Goal: Task Accomplishment & Management: Manage account settings

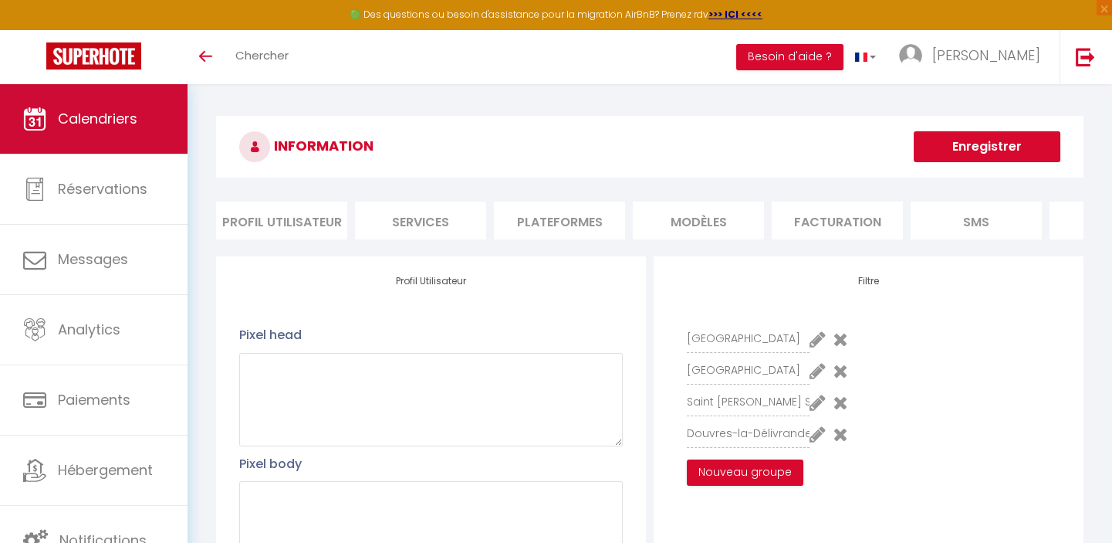
click at [86, 126] on span "Calendriers" at bounding box center [98, 118] width 80 height 19
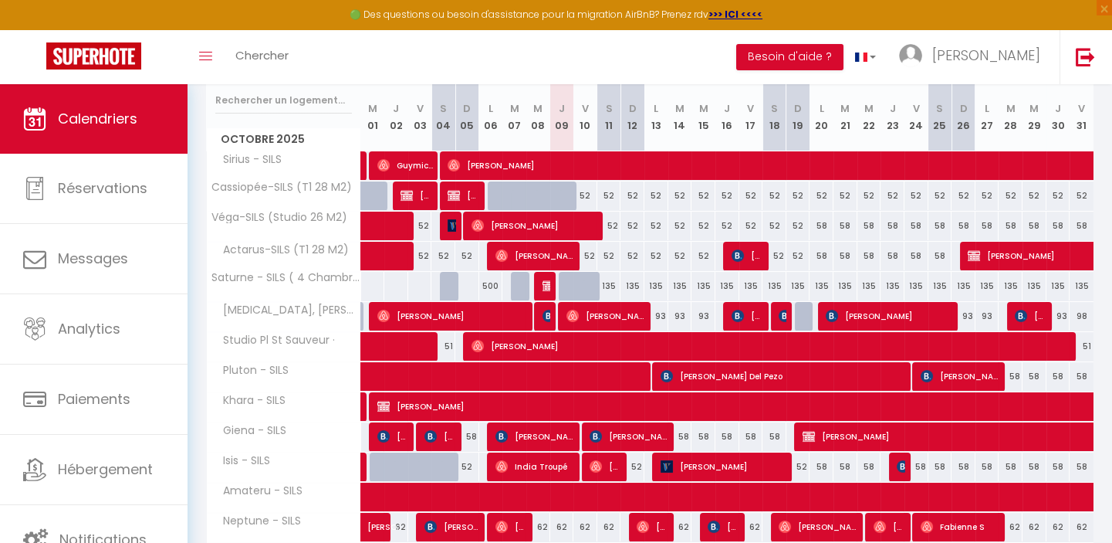
scroll to position [140, 0]
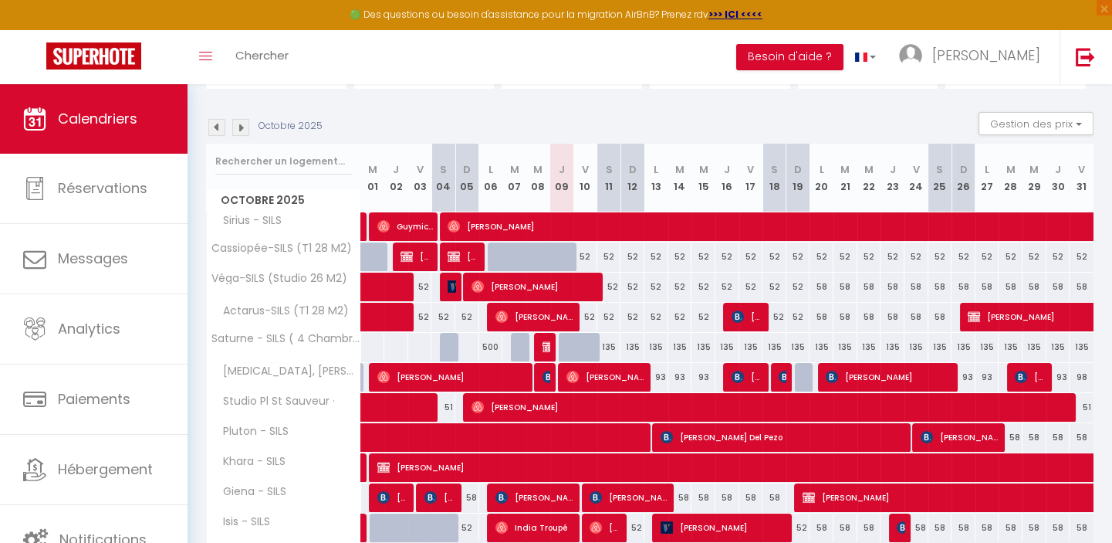
click at [587, 258] on div "52" at bounding box center [586, 256] width 24 height 29
type input "52"
type input "Ven 10 Octobre 2025"
type input "[PERSON_NAME] 11 Octobre 2025"
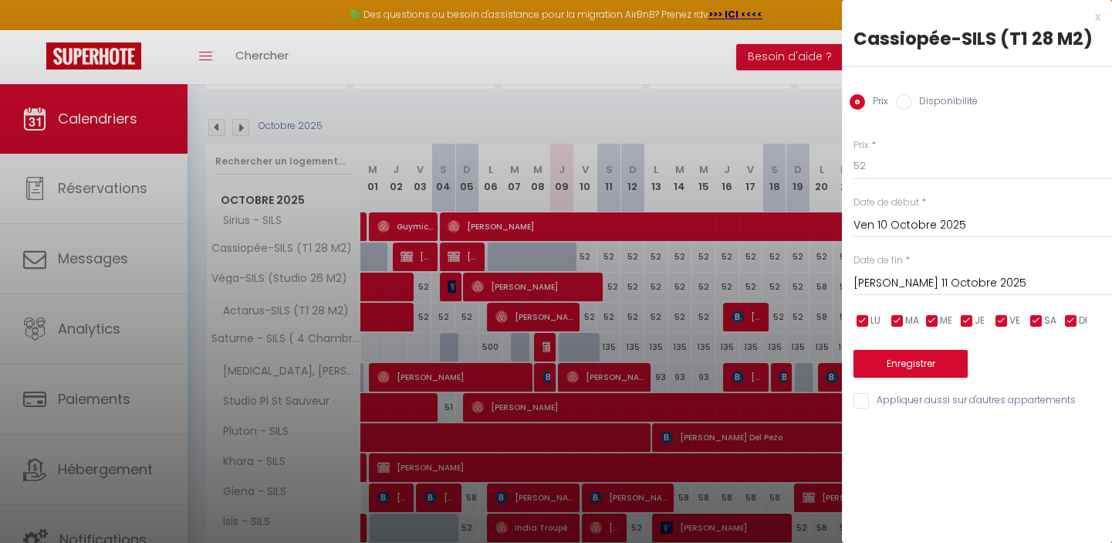
click at [563, 252] on div at bounding box center [556, 271] width 1112 height 543
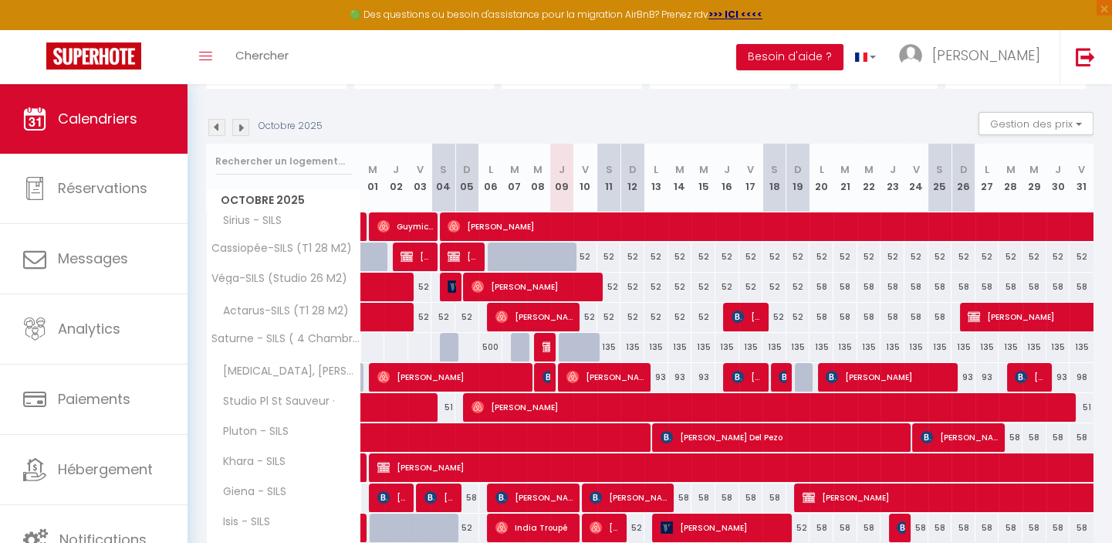
click at [567, 256] on div at bounding box center [571, 265] width 24 height 29
type input "52"
type input "Jeu 09 Octobre 2025"
type input "Ven 10 Octobre 2025"
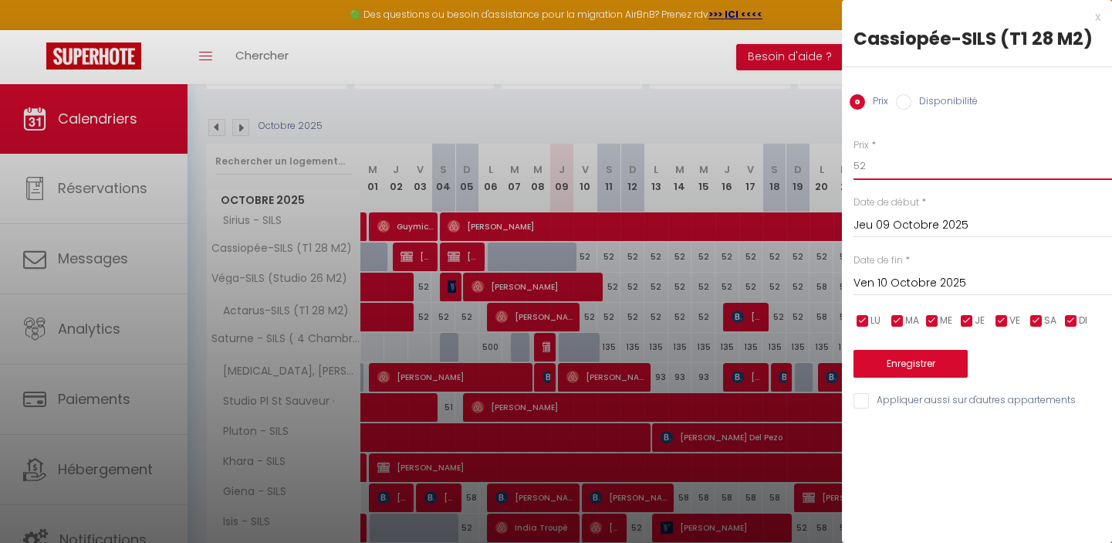
click at [878, 164] on input "52" at bounding box center [983, 166] width 259 height 28
type input "5"
type input "120"
click at [918, 361] on button "Enregistrer" at bounding box center [911, 364] width 114 height 28
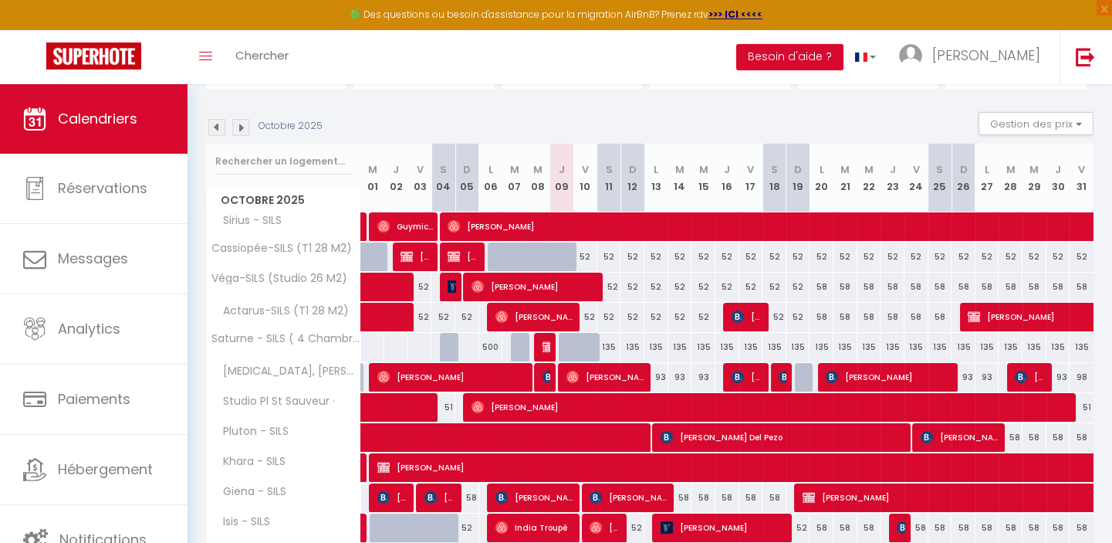
click at [582, 256] on div "52" at bounding box center [586, 256] width 24 height 29
type input "52"
type input "Ven 10 Octobre 2025"
type input "[PERSON_NAME] 11 Octobre 2025"
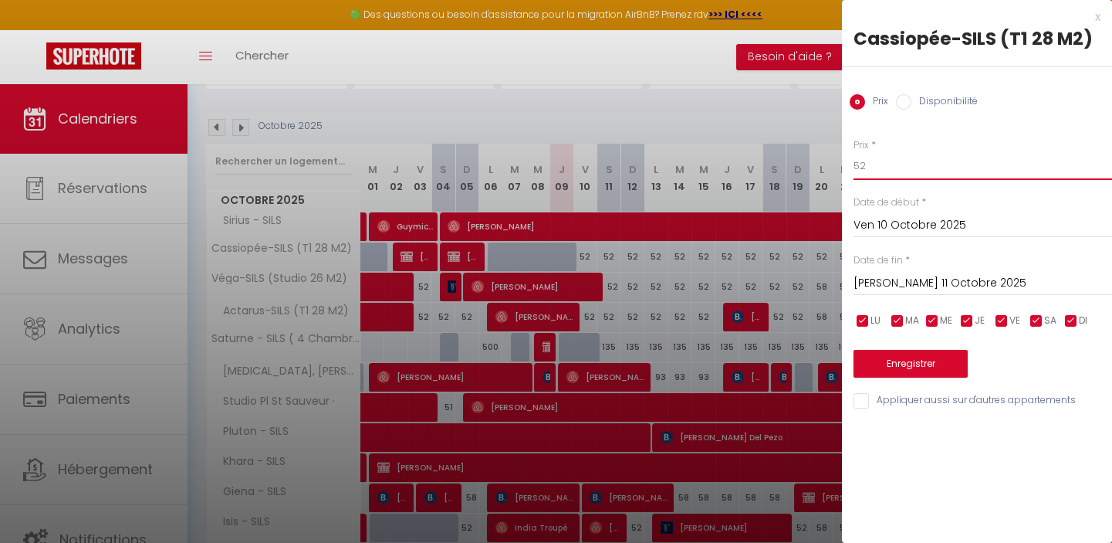
click at [882, 167] on input "52" at bounding box center [983, 166] width 259 height 28
type input "5"
type input "60"
click at [904, 225] on input "Ven 10 Octobre 2025" at bounding box center [983, 225] width 259 height 20
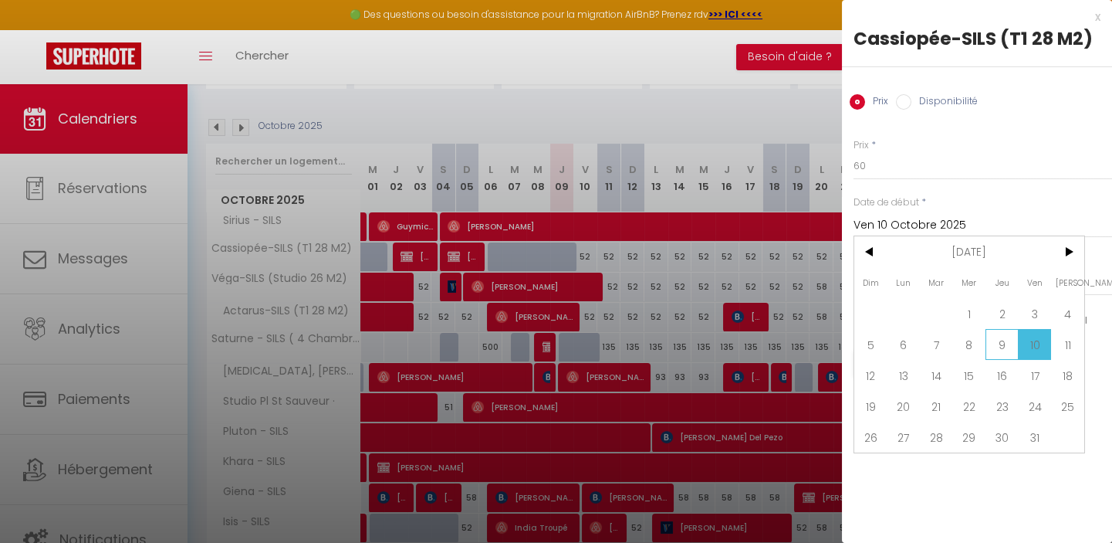
click at [1000, 343] on span "9" at bounding box center [1002, 344] width 33 height 31
type input "Jeu 09 Octobre 2025"
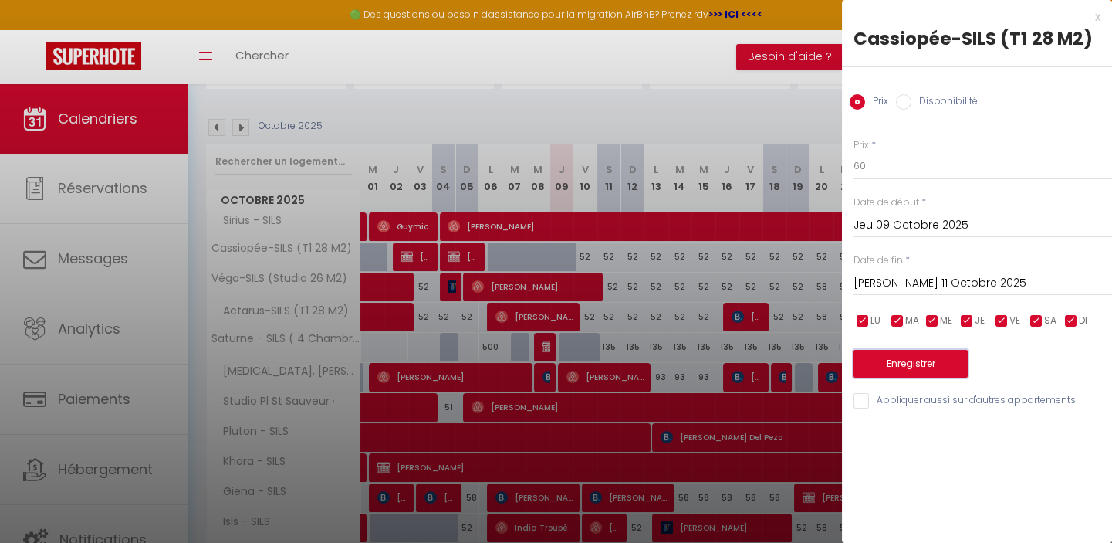
click at [915, 361] on button "Enregistrer" at bounding box center [911, 364] width 114 height 28
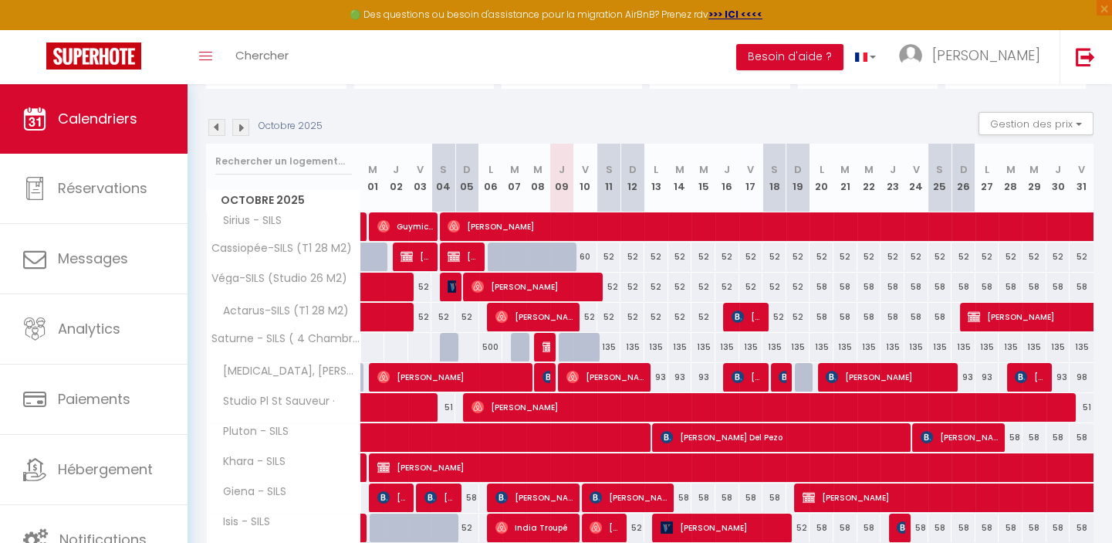
click at [564, 255] on div at bounding box center [571, 265] width 24 height 29
type input "60"
type input "Jeu 09 Octobre 2025"
type input "Ven 10 Octobre 2025"
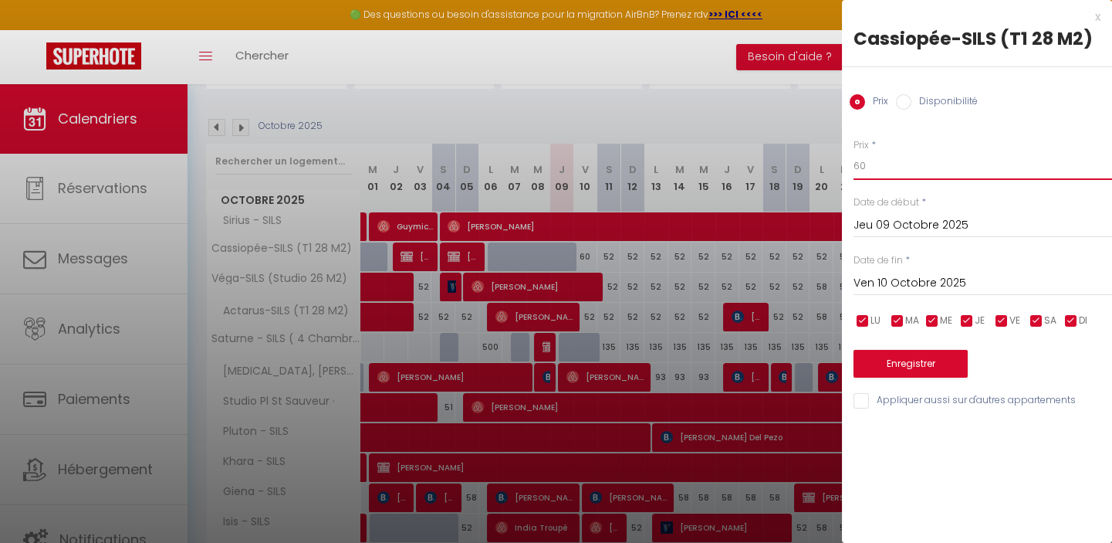
click at [872, 168] on input "60" at bounding box center [983, 166] width 259 height 28
type input "6"
type input "100"
click at [913, 356] on button "Enregistrer" at bounding box center [911, 364] width 114 height 28
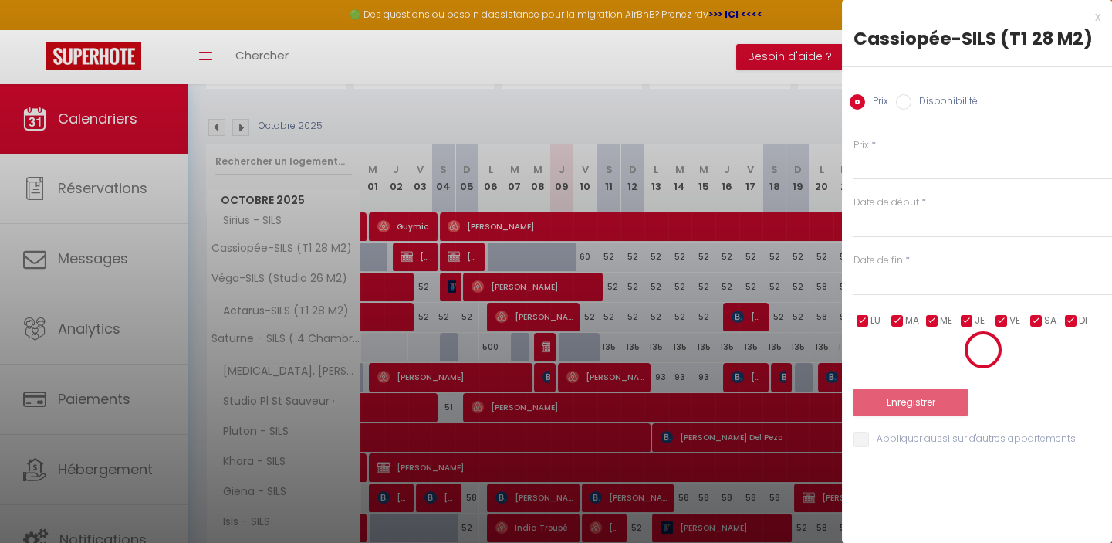
scroll to position [84, 0]
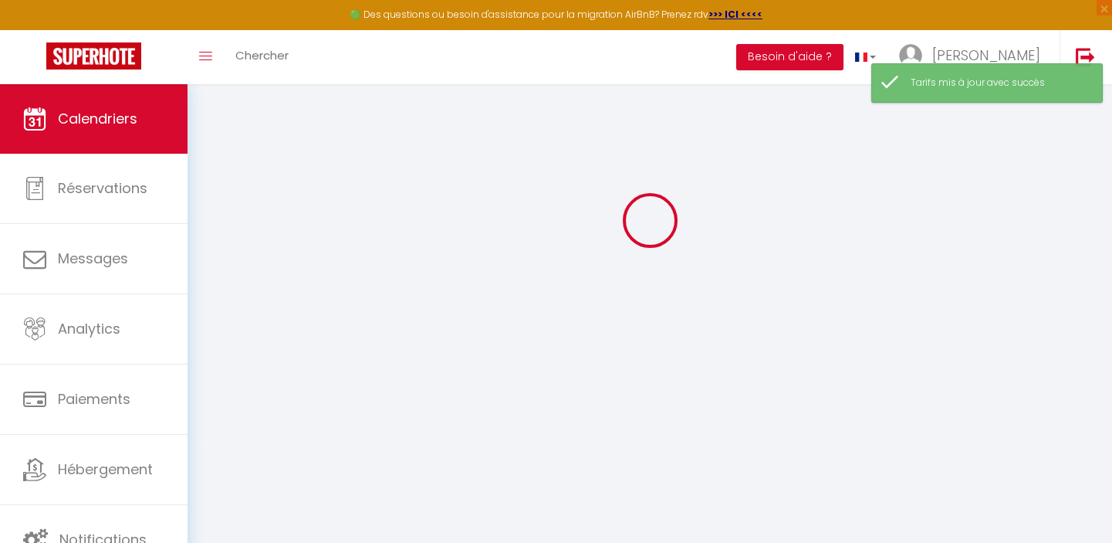
select select
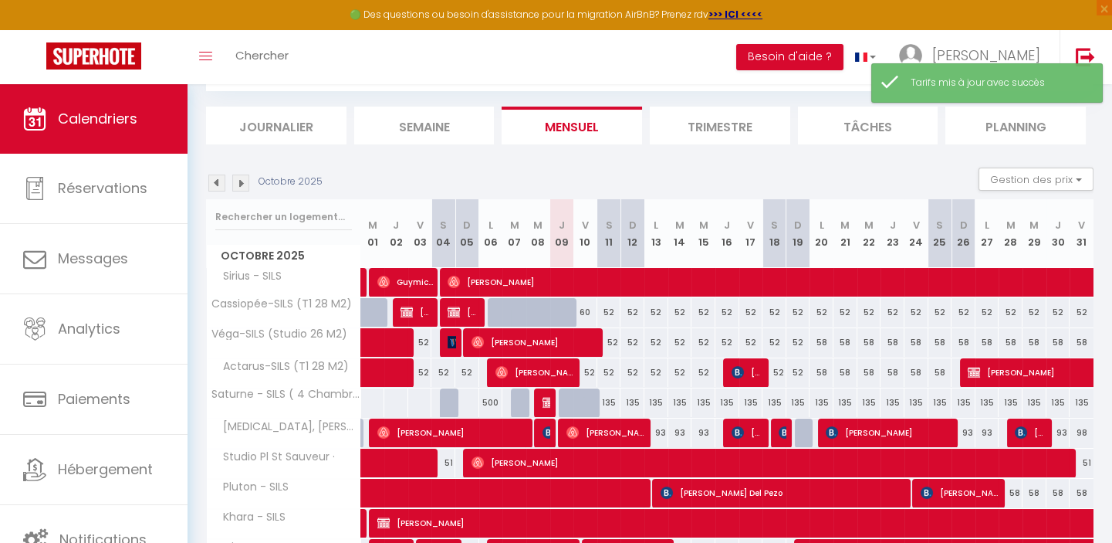
scroll to position [140, 0]
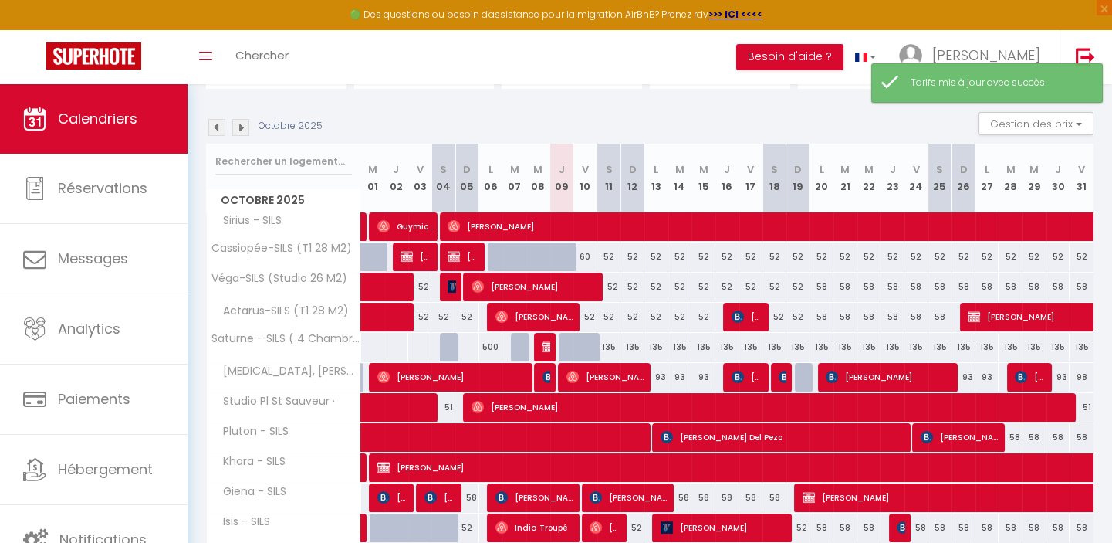
click at [562, 255] on div at bounding box center [571, 265] width 24 height 29
type input "100"
select select "1"
type input "Jeu 09 Octobre 2025"
type input "Ven 10 Octobre 2025"
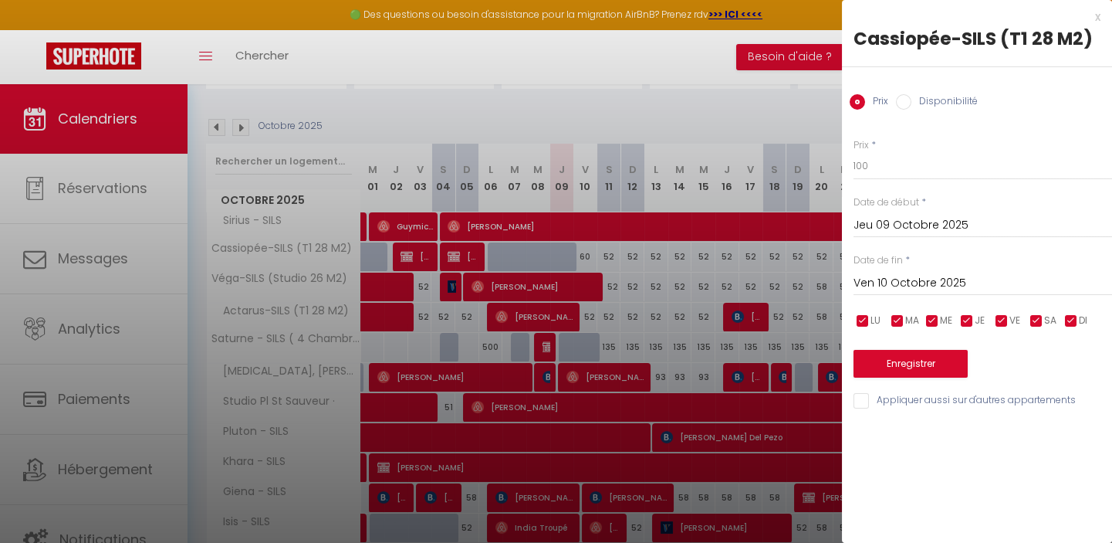
click at [906, 95] on input "Disponibilité" at bounding box center [903, 101] width 15 height 15
radio input "true"
radio input "false"
click at [926, 361] on button "Enregistrer" at bounding box center [911, 365] width 114 height 28
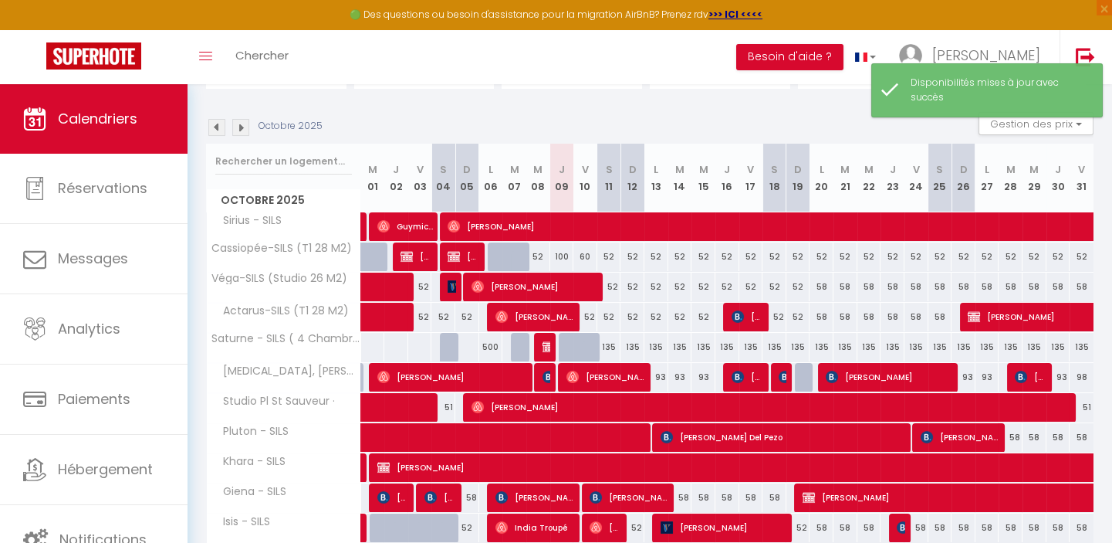
click at [556, 255] on div "100" at bounding box center [562, 256] width 24 height 29
type input "100"
select select "1"
type input "Jeu 09 Octobre 2025"
type input "Ven 10 Octobre 2025"
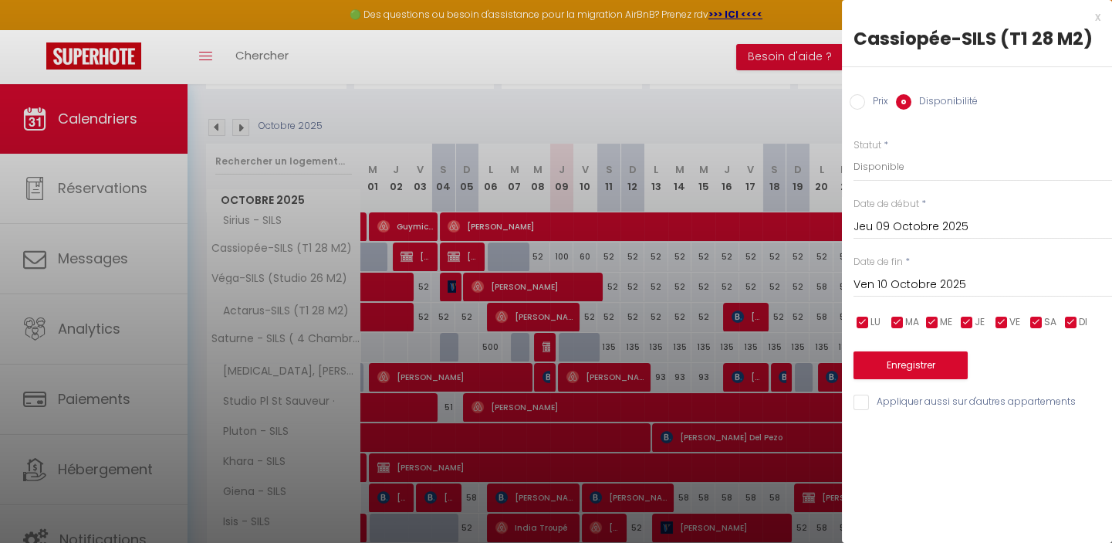
click at [856, 100] on input "Prix" at bounding box center [857, 101] width 15 height 15
radio input "true"
radio input "false"
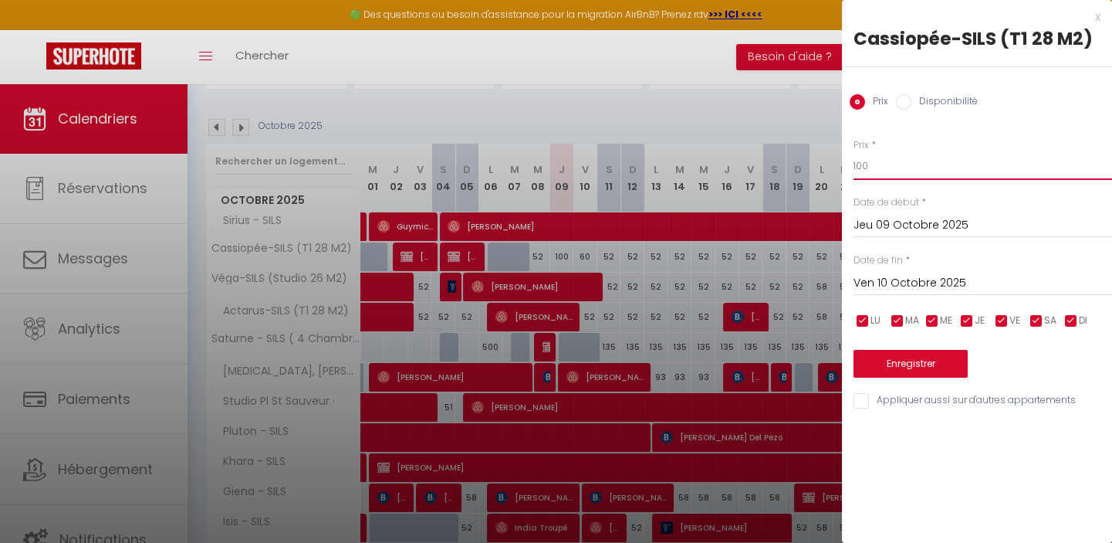
click at [871, 168] on input "100" at bounding box center [983, 166] width 259 height 28
type input "110"
click at [911, 359] on button "Enregistrer" at bounding box center [911, 364] width 114 height 28
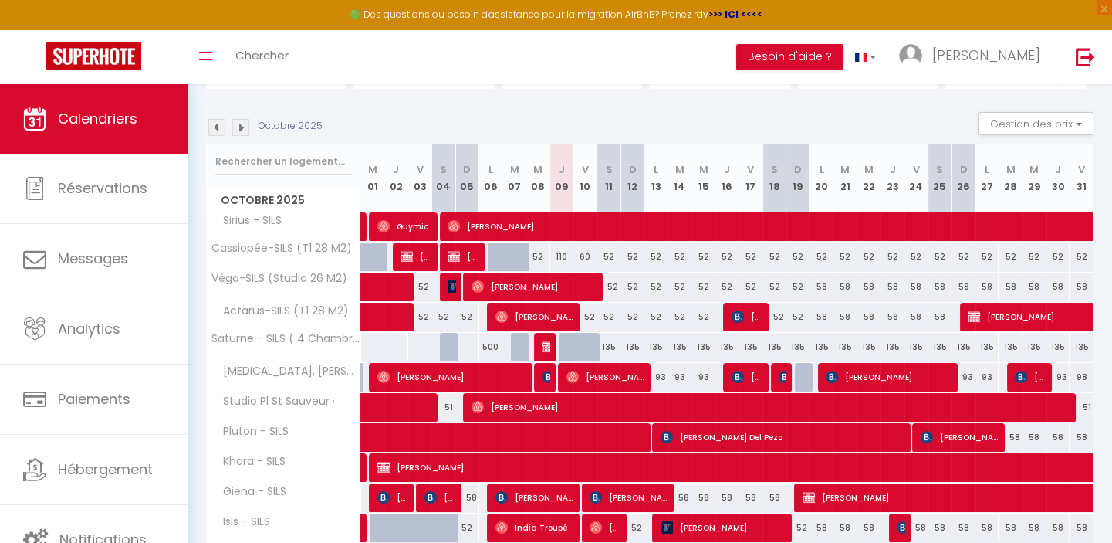
click at [557, 255] on div "110" at bounding box center [562, 256] width 24 height 29
type input "110"
type input "Jeu 09 Octobre 2025"
type input "Ven 10 Octobre 2025"
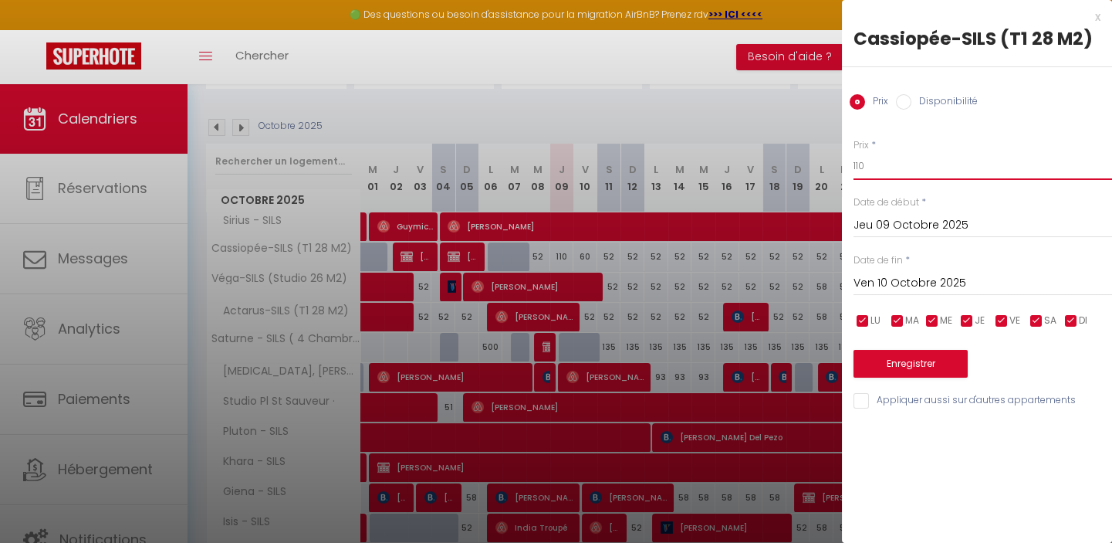
click at [866, 169] on input "110" at bounding box center [983, 166] width 259 height 28
type input "120"
click at [917, 361] on button "Enregistrer" at bounding box center [911, 364] width 114 height 28
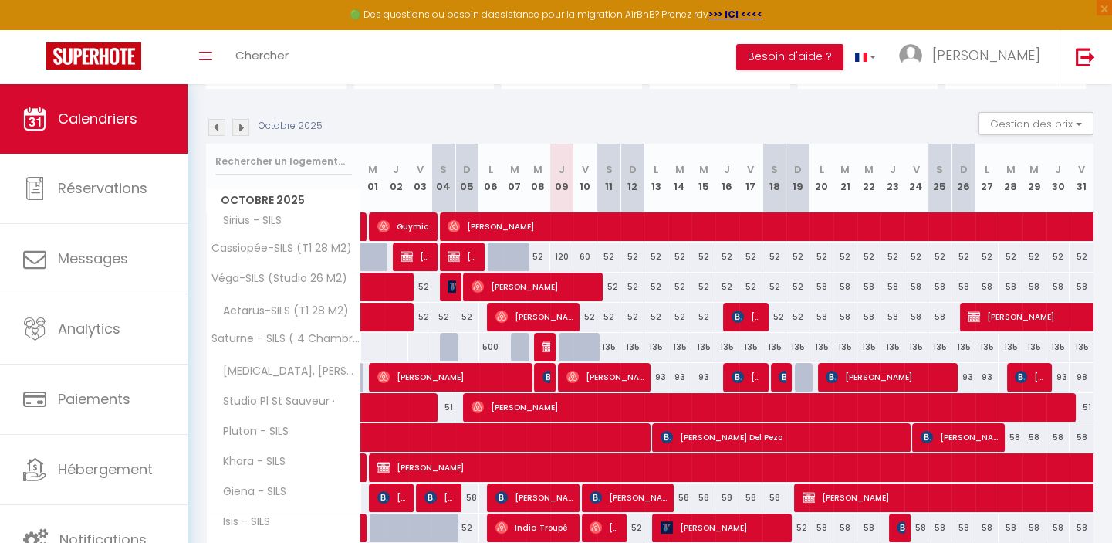
click at [588, 260] on div "60" at bounding box center [586, 256] width 24 height 29
type input "60"
type input "Ven 10 Octobre 2025"
type input "[PERSON_NAME] 11 Octobre 2025"
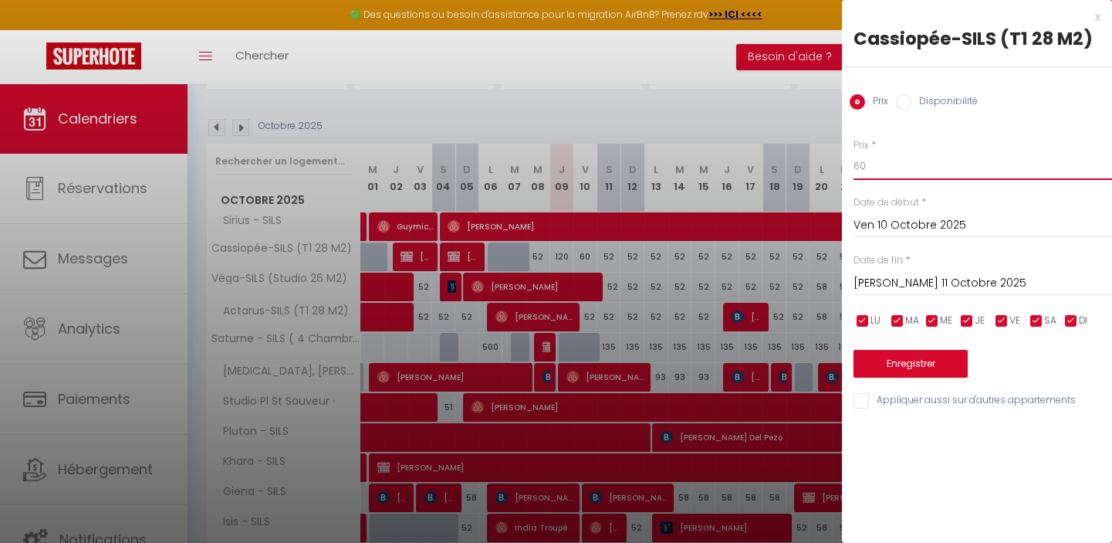
click at [871, 165] on input "60" at bounding box center [983, 166] width 259 height 28
type input "6"
type input "52"
click at [916, 363] on button "Enregistrer" at bounding box center [911, 364] width 114 height 28
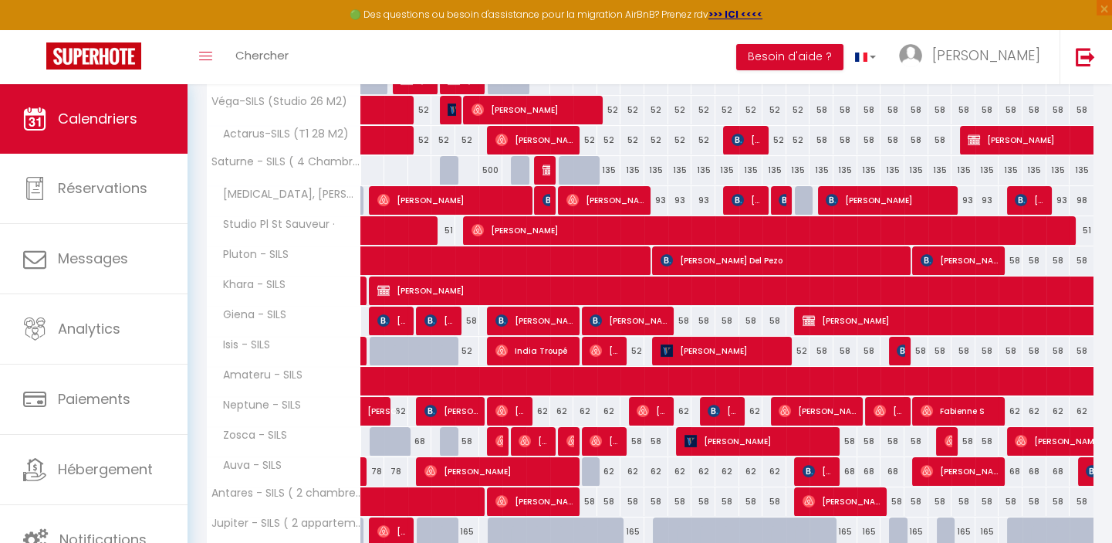
scroll to position [384, 0]
